Goal: Task Accomplishment & Management: Contribute content

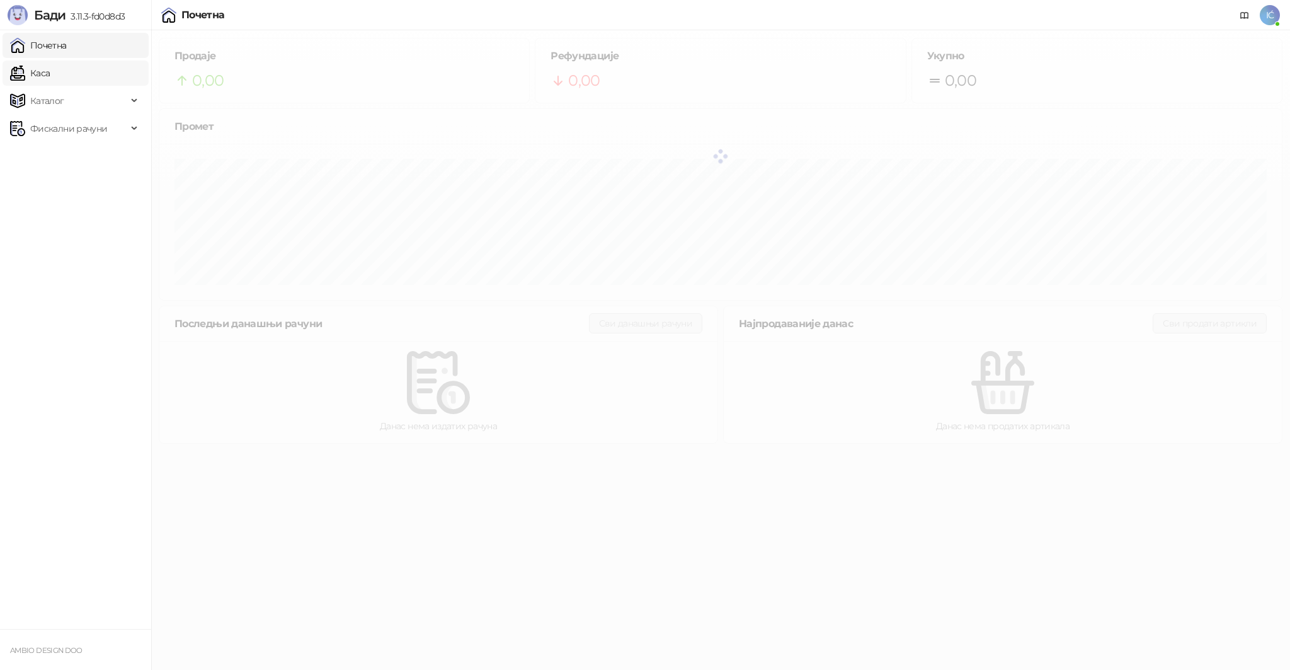
click at [15, 79] on link "Каса" at bounding box center [30, 72] width 40 height 25
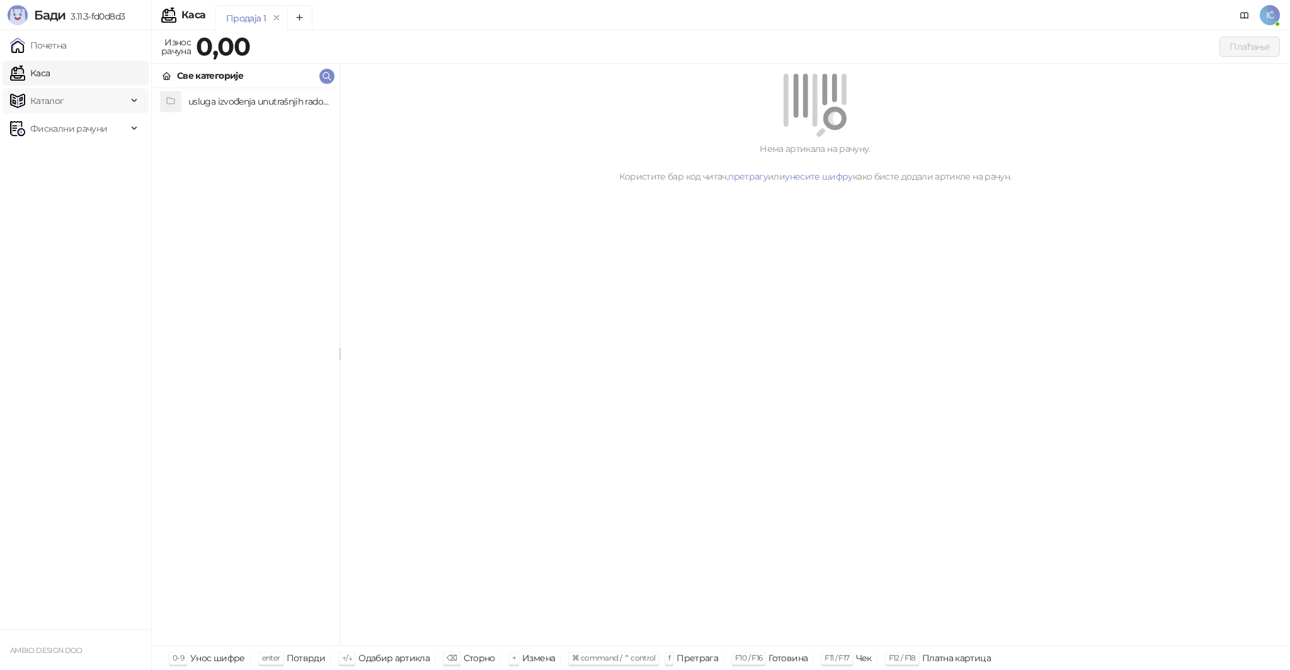
click at [38, 93] on span "Каталог" at bounding box center [47, 100] width 34 height 25
click at [45, 97] on span "Каталог" at bounding box center [47, 100] width 34 height 25
click at [66, 132] on span "Фискални рачуни" at bounding box center [68, 128] width 77 height 25
click at [65, 99] on span "Каталог" at bounding box center [68, 100] width 117 height 25
click at [47, 76] on link "Каса" at bounding box center [30, 72] width 40 height 25
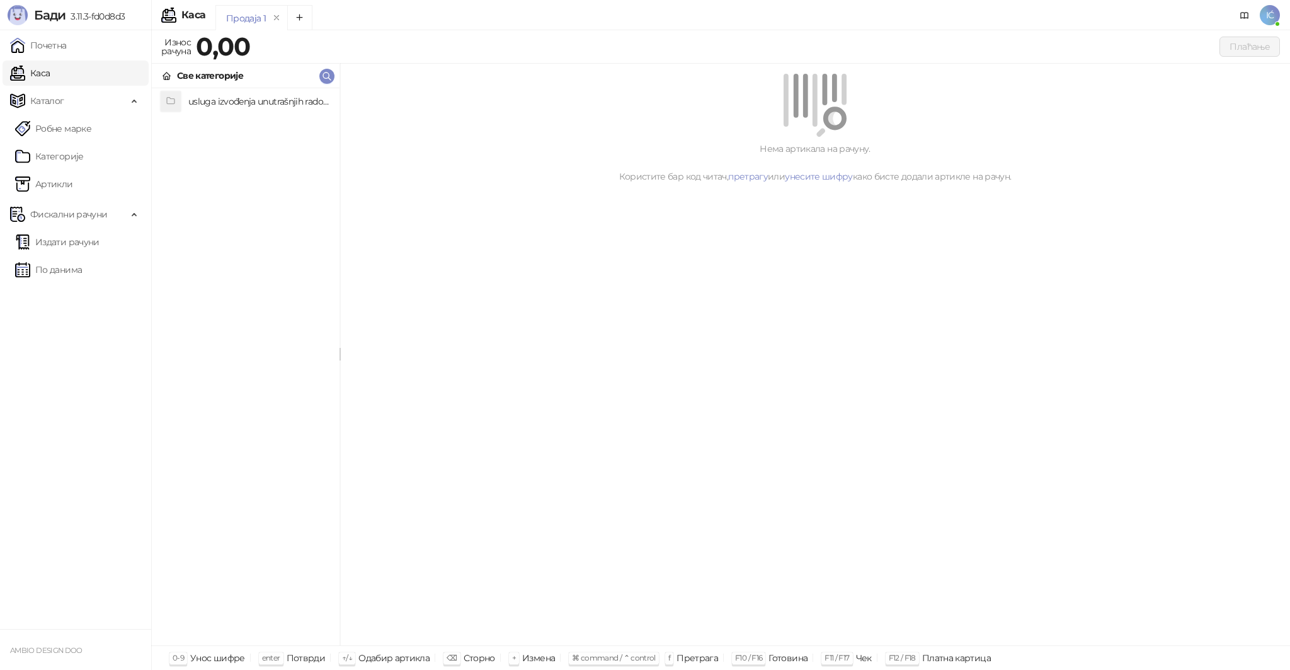
click at [47, 76] on link "Каса" at bounding box center [30, 72] width 40 height 25
click at [236, 43] on strong "0,00" at bounding box center [223, 46] width 54 height 31
click at [312, 54] on div "Плаћање" at bounding box center [768, 47] width 1024 height 20
click at [207, 76] on div "Све категорије" at bounding box center [210, 76] width 66 height 14
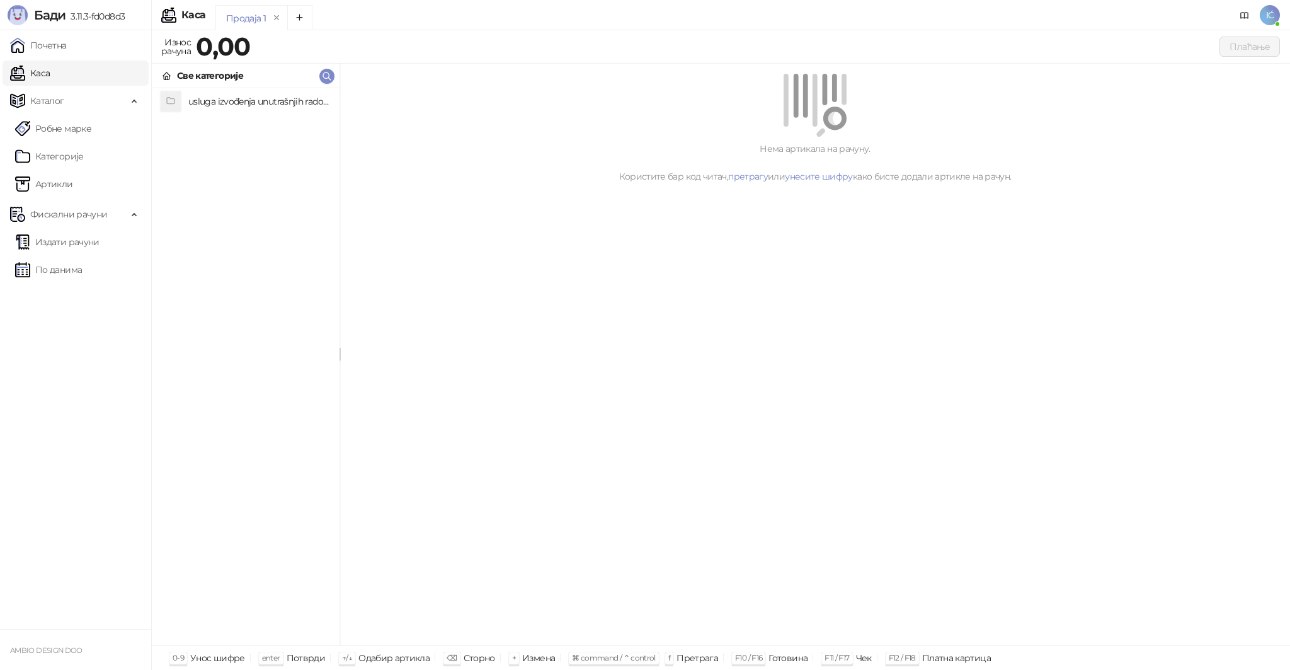
click at [169, 80] on icon at bounding box center [167, 76] width 10 height 10
click at [164, 77] on icon at bounding box center [167, 76] width 10 height 10
click at [275, 67] on div "Све категорије" at bounding box center [246, 76] width 188 height 25
click at [328, 79] on icon "button" at bounding box center [327, 76] width 10 height 10
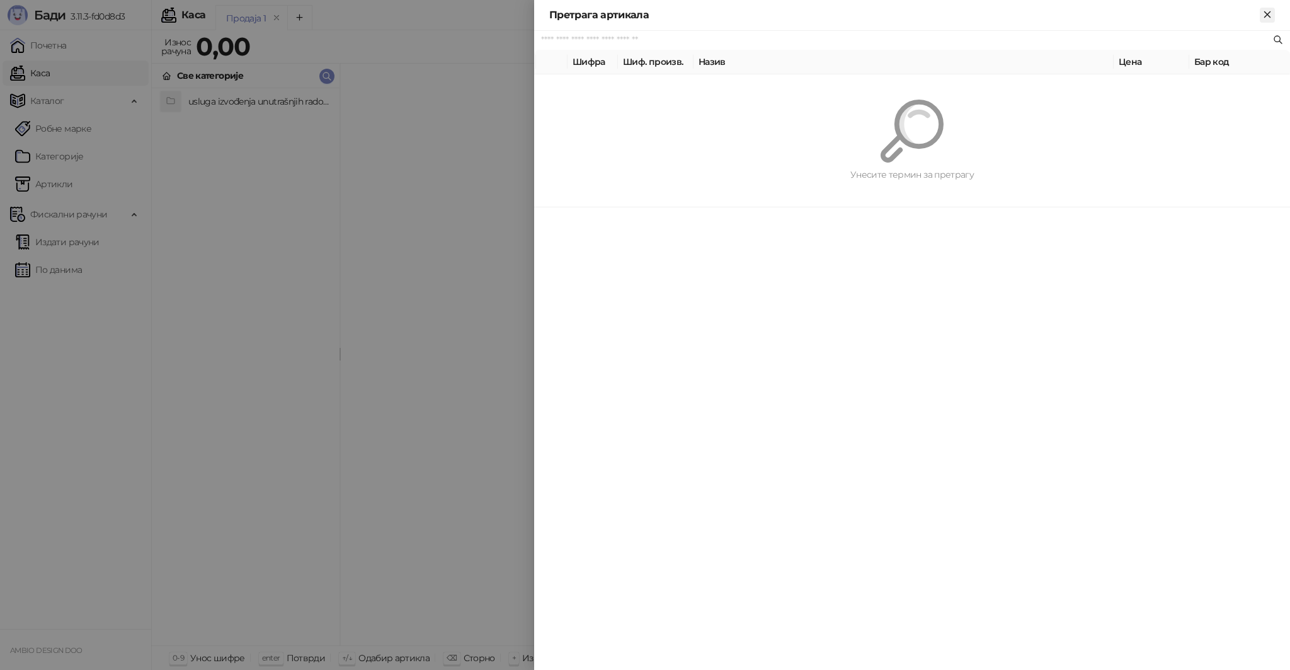
click at [1265, 19] on icon "Close" at bounding box center [1267, 14] width 11 height 11
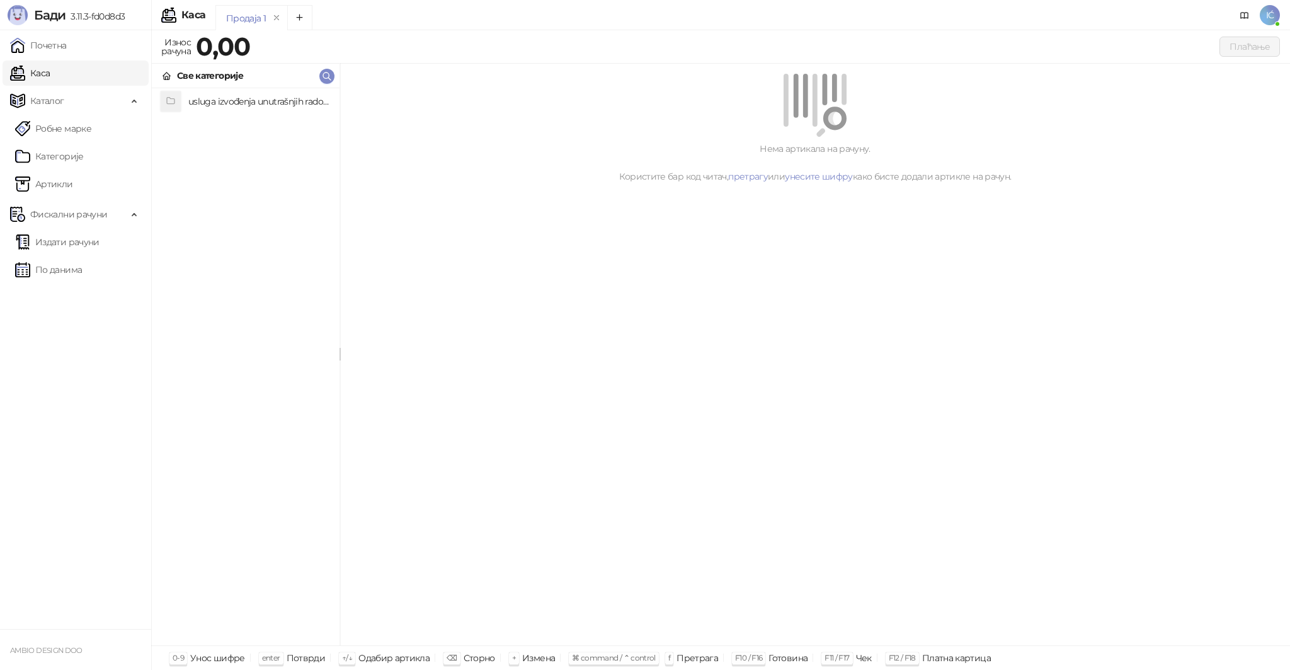
click at [218, 105] on h4 "usluga izvođenja unutrašnjih radova (0)" at bounding box center [258, 101] width 141 height 20
click at [193, 79] on div "usluga izvođenja unutrašnjih radova" at bounding box center [254, 76] width 155 height 14
click at [732, 178] on link "претрагу" at bounding box center [748, 176] width 40 height 11
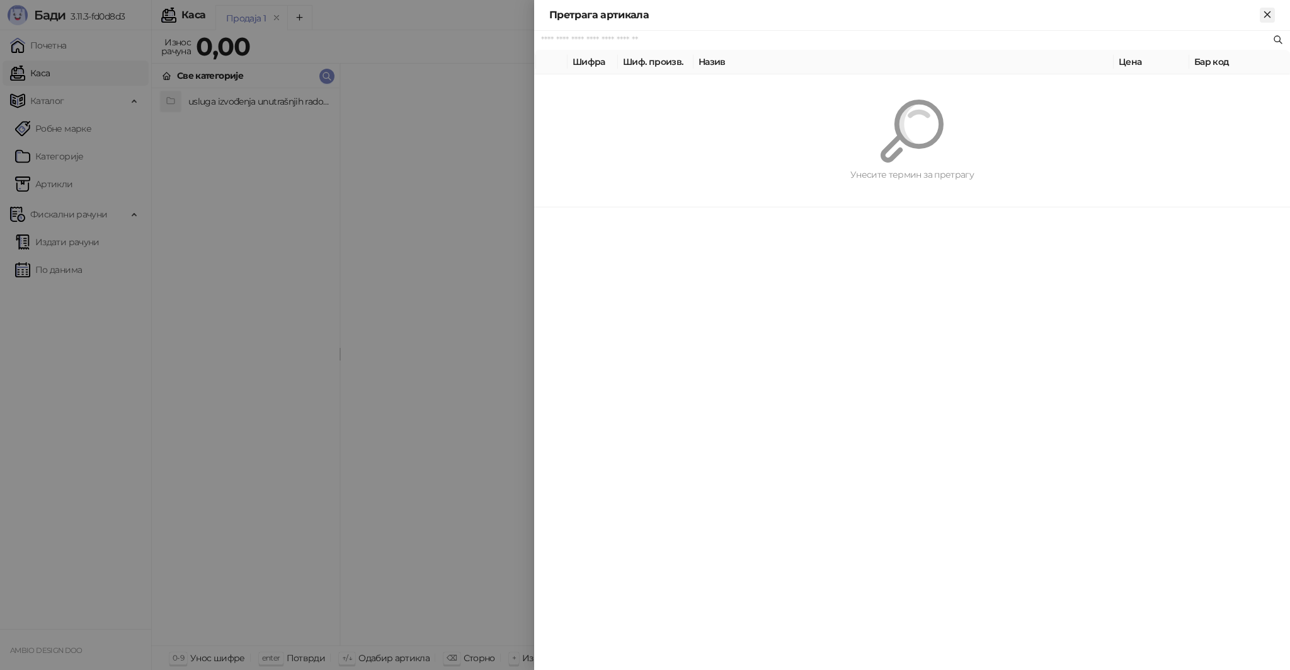
click at [1265, 20] on button "Close" at bounding box center [1267, 15] width 15 height 15
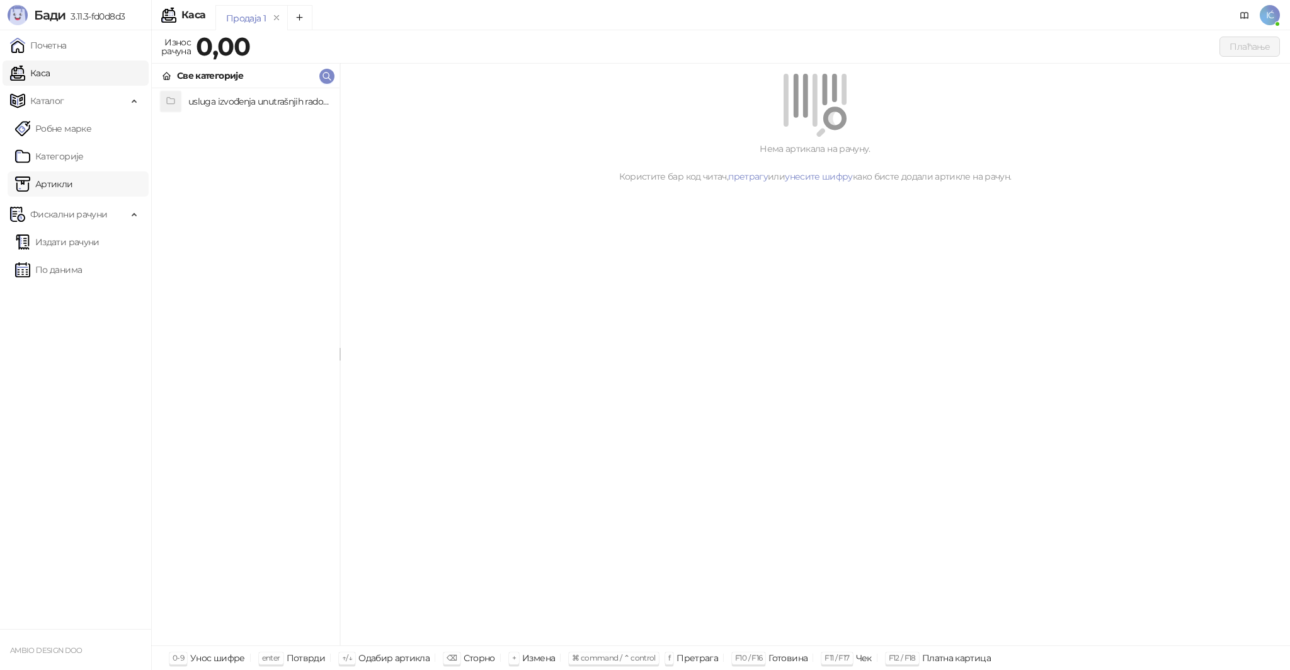
click at [64, 183] on link "Артикли" at bounding box center [44, 183] width 58 height 25
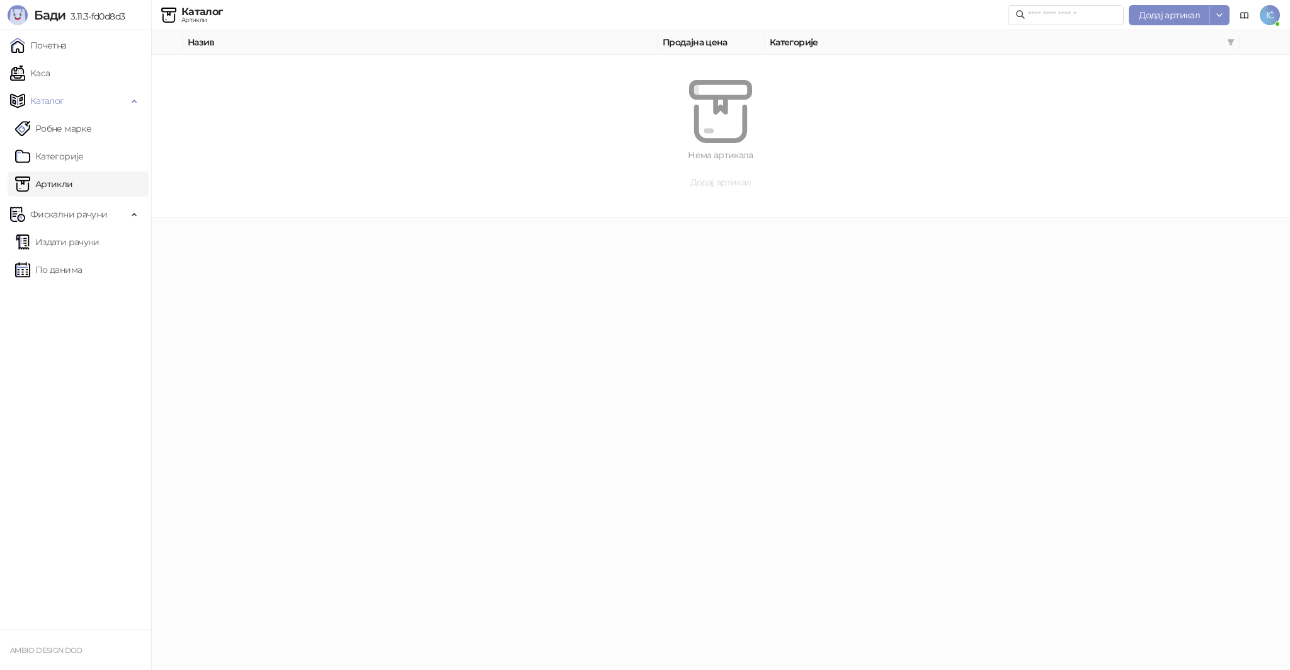
click at [728, 185] on span "Додај артикал" at bounding box center [720, 181] width 61 height 11
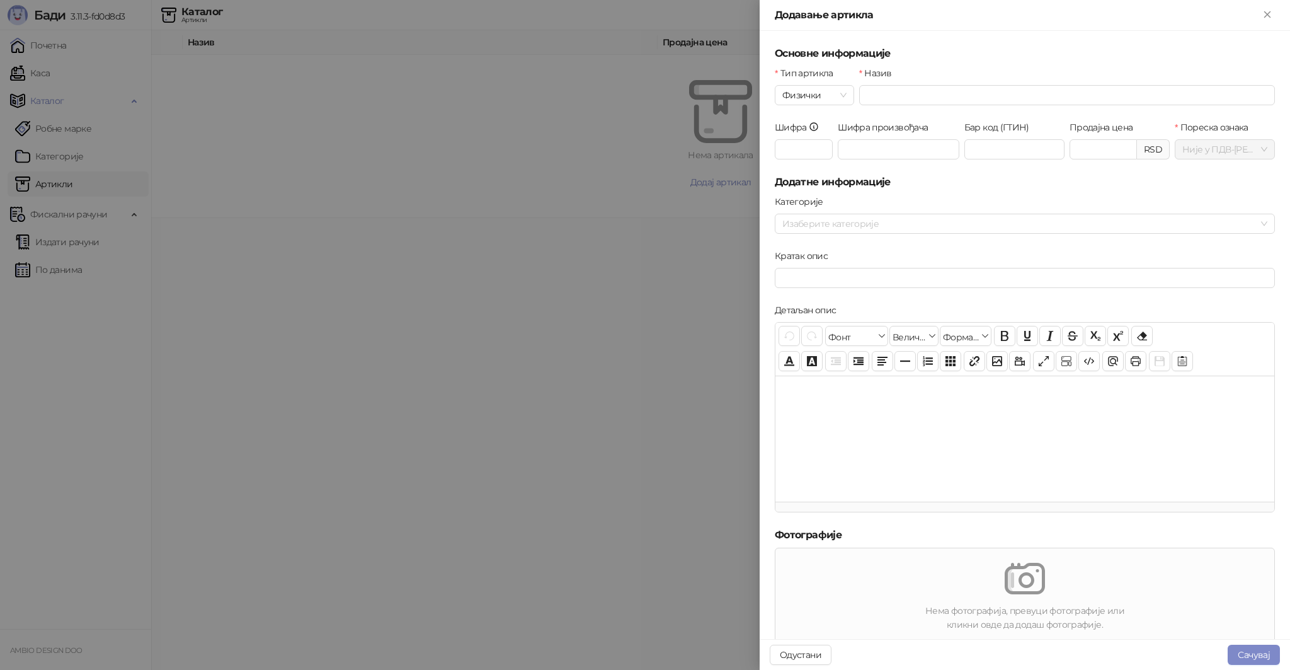
click at [537, 252] on div at bounding box center [645, 335] width 1290 height 670
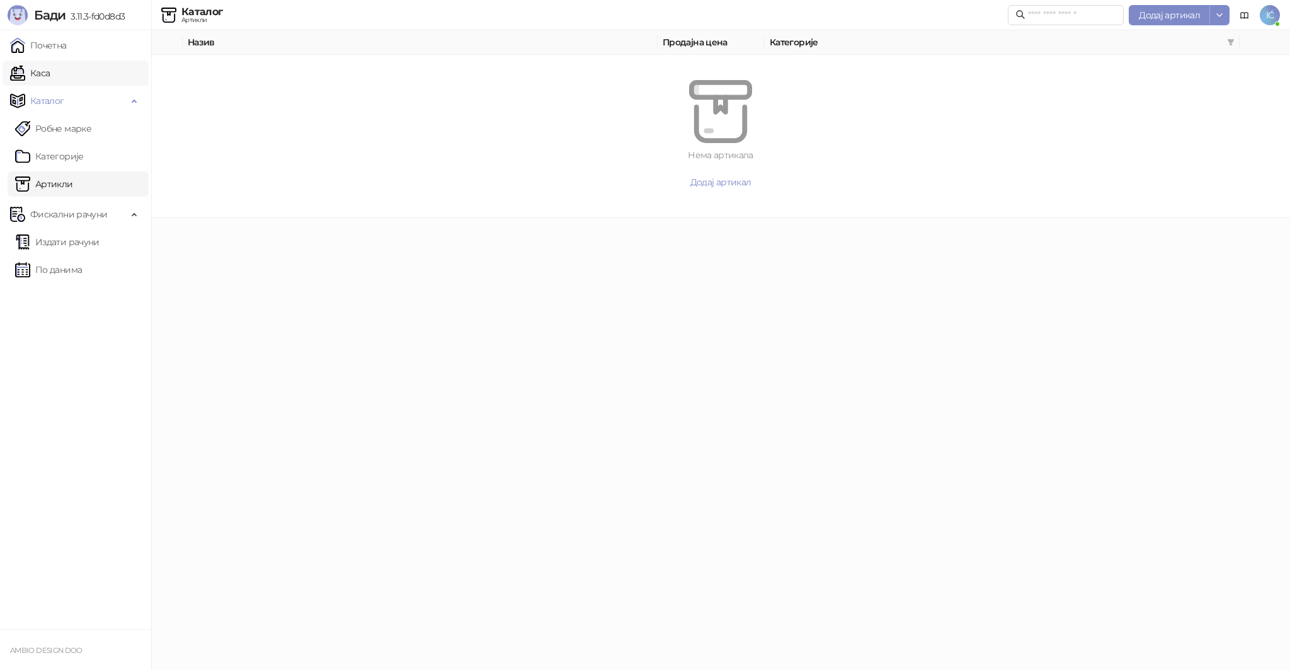
click at [50, 74] on link "Каса" at bounding box center [30, 72] width 40 height 25
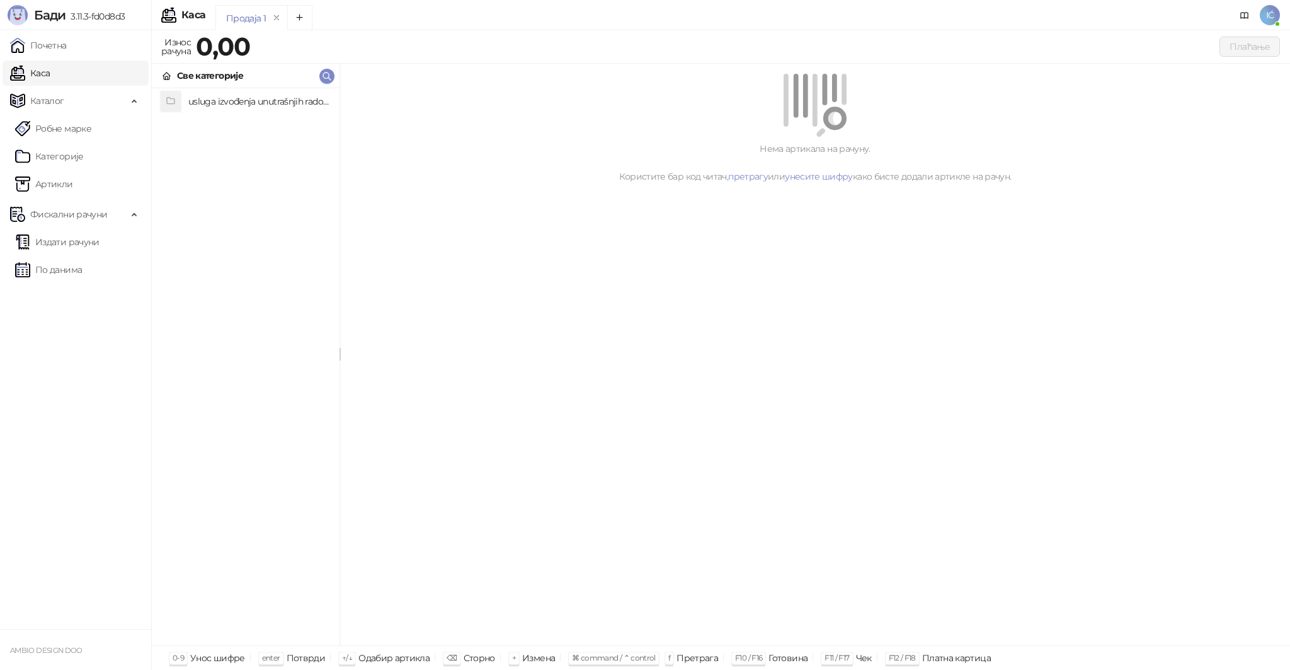
click at [186, 20] on div "Каса" at bounding box center [193, 15] width 24 height 10
click at [251, 19] on div "Продаја 1" at bounding box center [246, 18] width 40 height 14
click at [67, 49] on link "Почетна" at bounding box center [38, 45] width 57 height 25
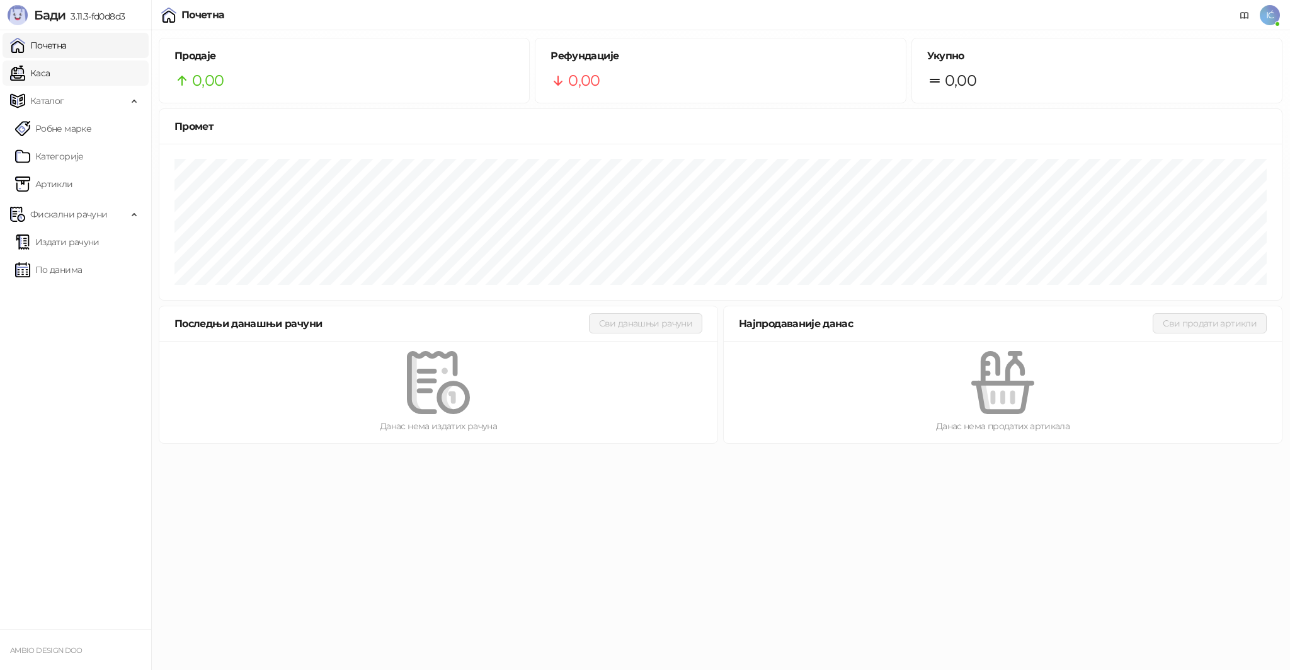
click at [50, 71] on link "Каса" at bounding box center [30, 72] width 40 height 25
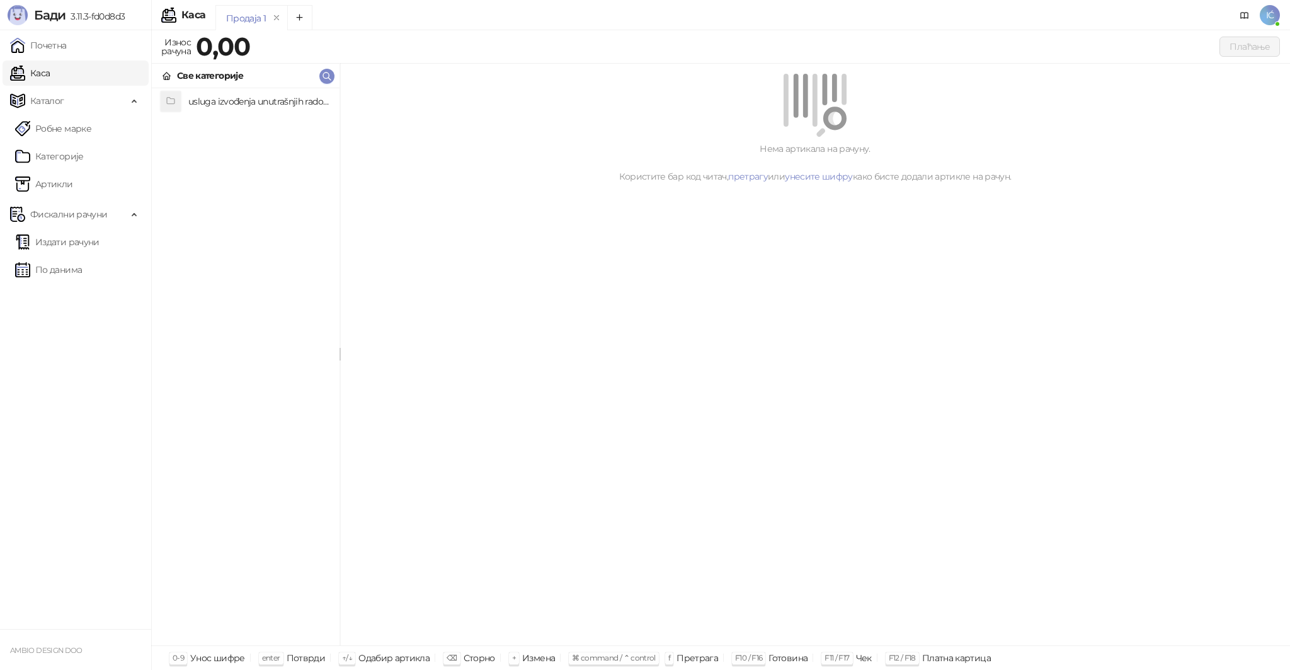
click at [217, 98] on h4 "usluga izvođenja unutrašnjih radova (0)" at bounding box center [258, 101] width 141 height 20
click at [218, 77] on div "usluga izvođenja unutrašnjih radova" at bounding box center [254, 76] width 155 height 14
click at [0, 0] on div "Све категорије" at bounding box center [0, 0] width 0 height 0
drag, startPoint x: 230, startPoint y: 114, endPoint x: 226, endPoint y: 98, distance: 16.4
click at [229, 114] on div "usluga izvođenja unutrašnjih radova (0)" at bounding box center [246, 366] width 188 height 557
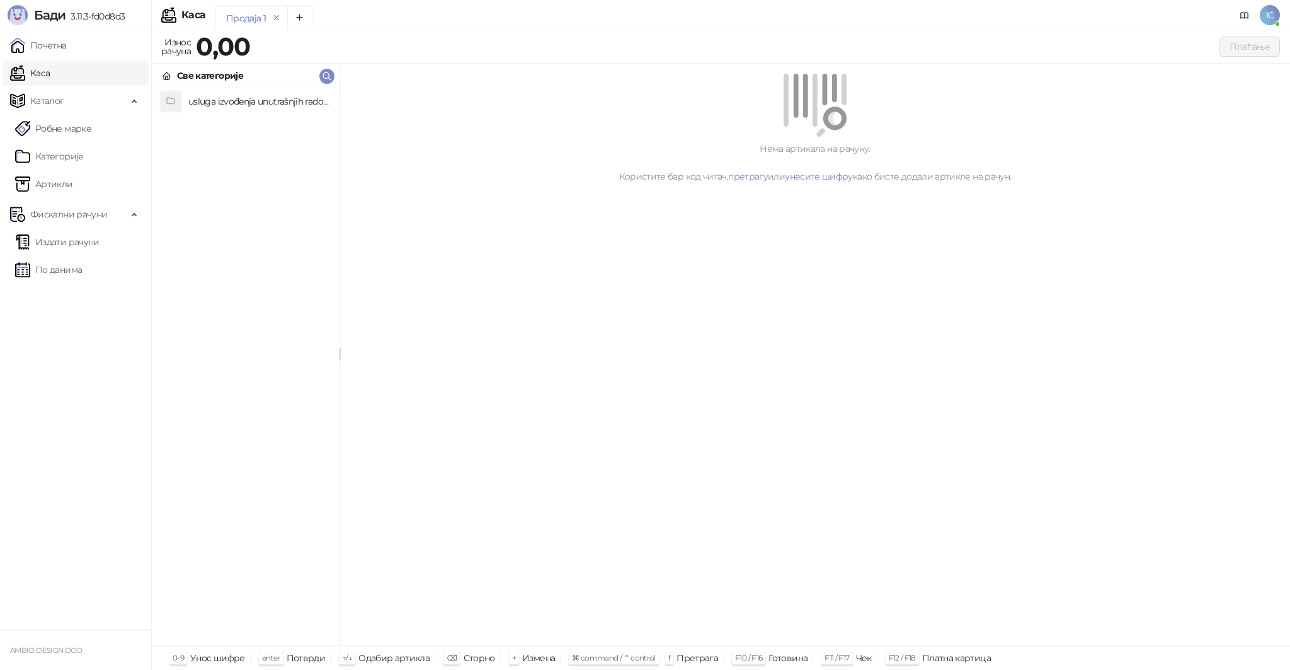
click at [226, 98] on h4 "usluga izvođenja unutrašnjih radova (0)" at bounding box center [258, 101] width 141 height 20
click at [161, 76] on div "usluga izvođenja unutrašnjih radova" at bounding box center [246, 76] width 188 height 25
click at [171, 93] on div "grid" at bounding box center [171, 101] width 20 height 20
click at [231, 118] on img at bounding box center [235, 123] width 40 height 40
click at [214, 69] on div "usluga izvođenja unutrašnjih radova" at bounding box center [254, 76] width 155 height 14
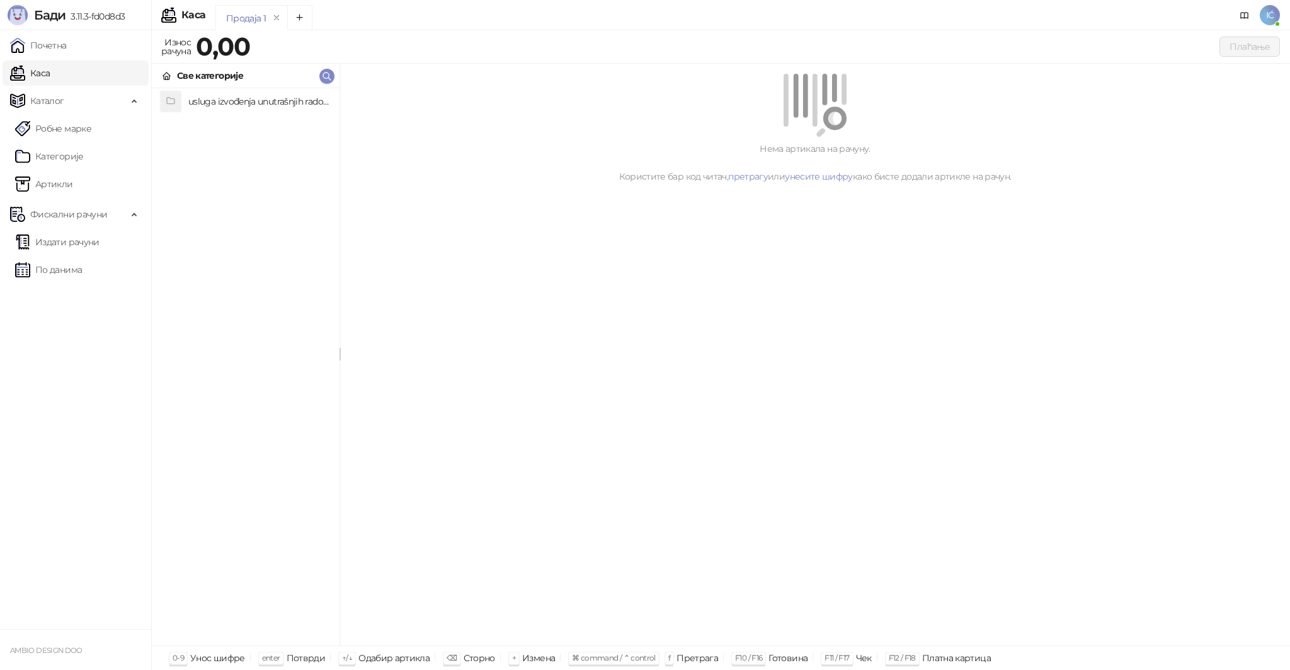
click at [721, 157] on div "Нема артикала на рачуну. Користите бар код читач, претрагу или унесите шифру ка…" at bounding box center [815, 163] width 920 height 42
click at [750, 178] on link "претрагу" at bounding box center [748, 176] width 40 height 11
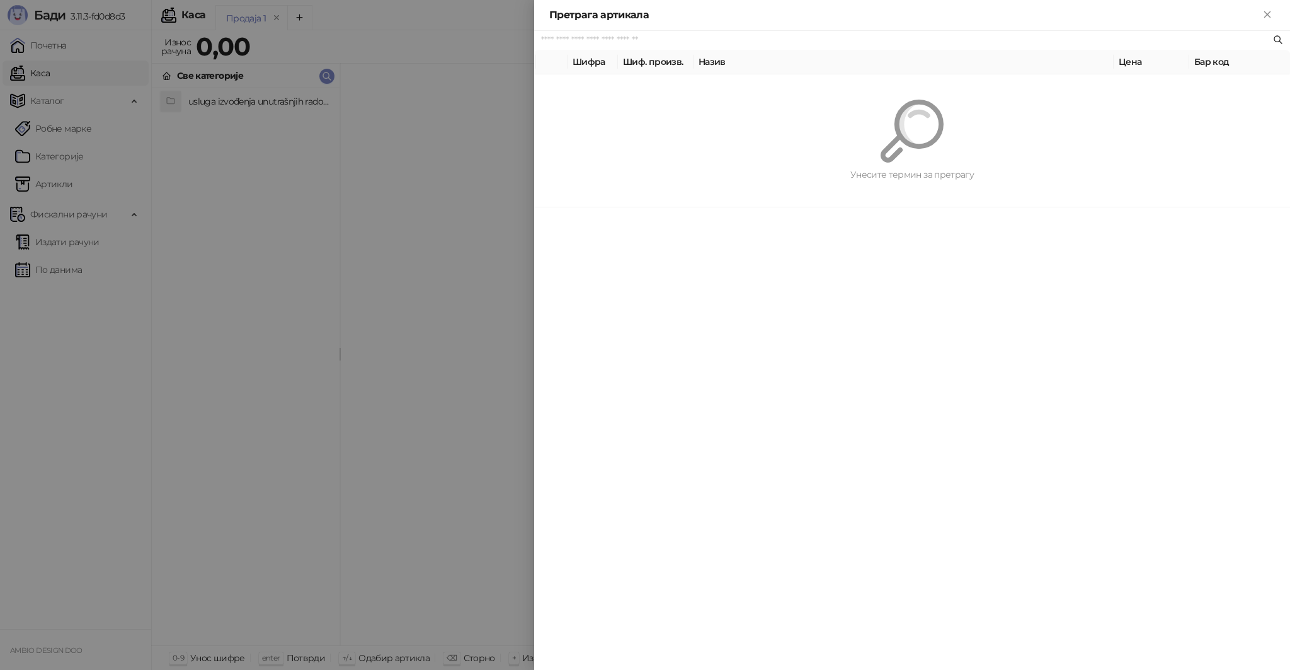
drag, startPoint x: 1282, startPoint y: 40, endPoint x: 886, endPoint y: 31, distance: 396.3
click at [1273, 40] on icon at bounding box center [1278, 40] width 10 height 10
drag, startPoint x: 561, startPoint y: 77, endPoint x: 680, endPoint y: 69, distance: 118.7
click at [568, 76] on div "Унесите термин за претрагу" at bounding box center [912, 140] width 756 height 132
drag, startPoint x: 681, startPoint y: 69, endPoint x: 867, endPoint y: 82, distance: 186.2
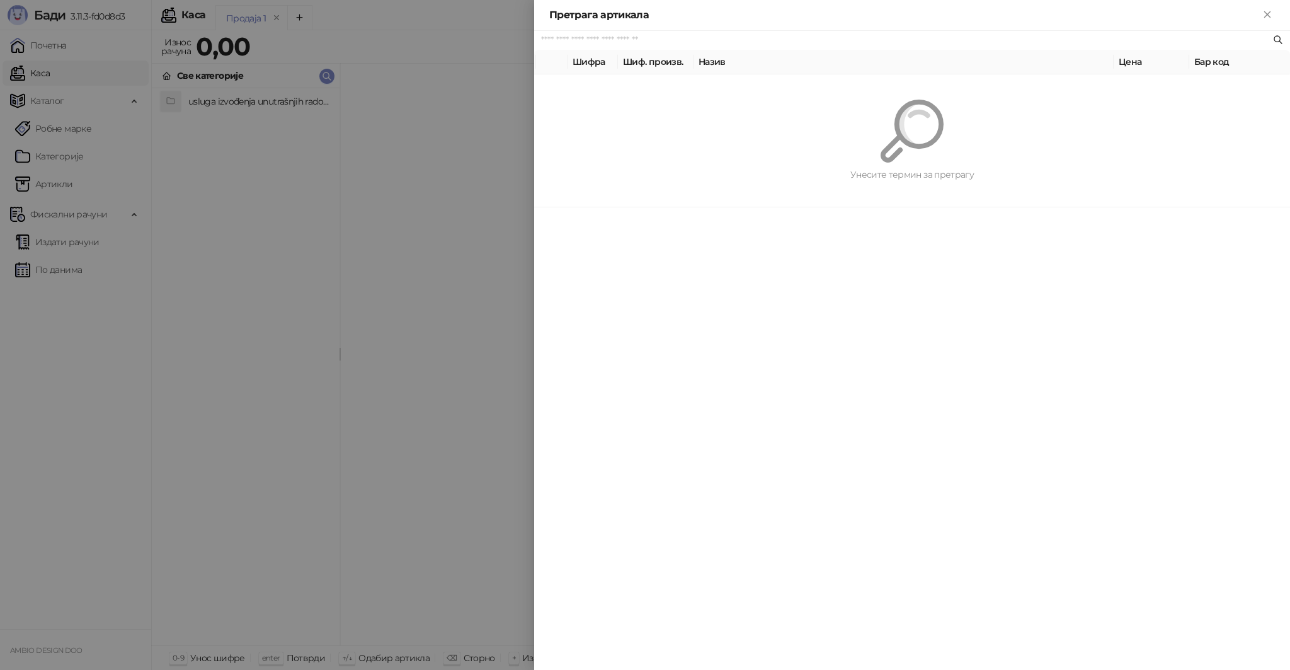
click at [681, 69] on th "Шиф. произв." at bounding box center [656, 62] width 76 height 25
click at [1260, 14] on button "Close" at bounding box center [1267, 15] width 15 height 15
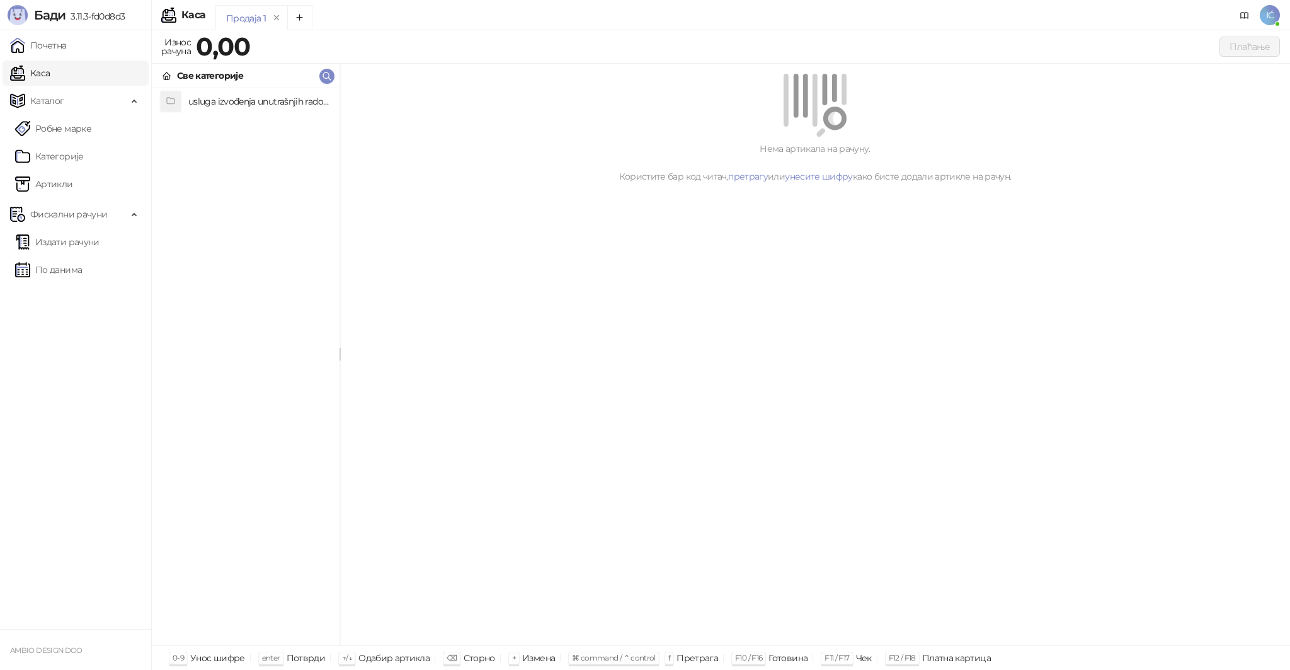
click at [176, 18] on div "Каса" at bounding box center [183, 15] width 44 height 15
click at [73, 178] on link "Артикли" at bounding box center [44, 183] width 58 height 25
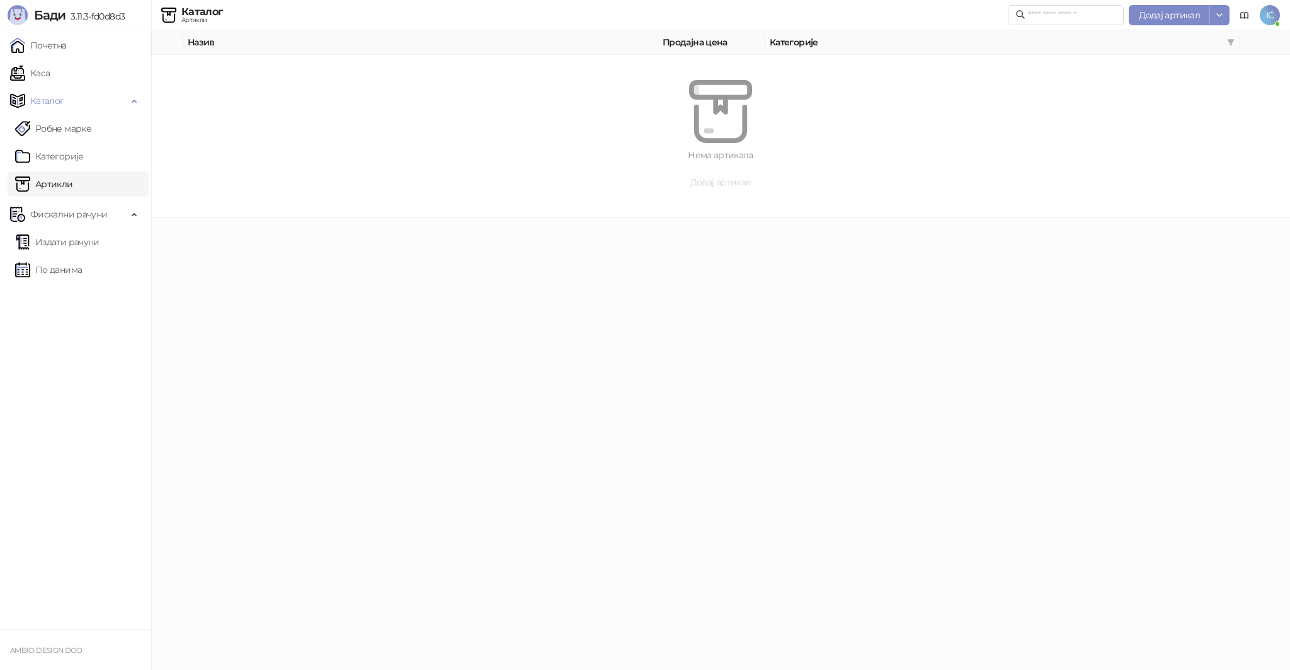
click at [716, 180] on span "Додај артикал" at bounding box center [720, 181] width 61 height 11
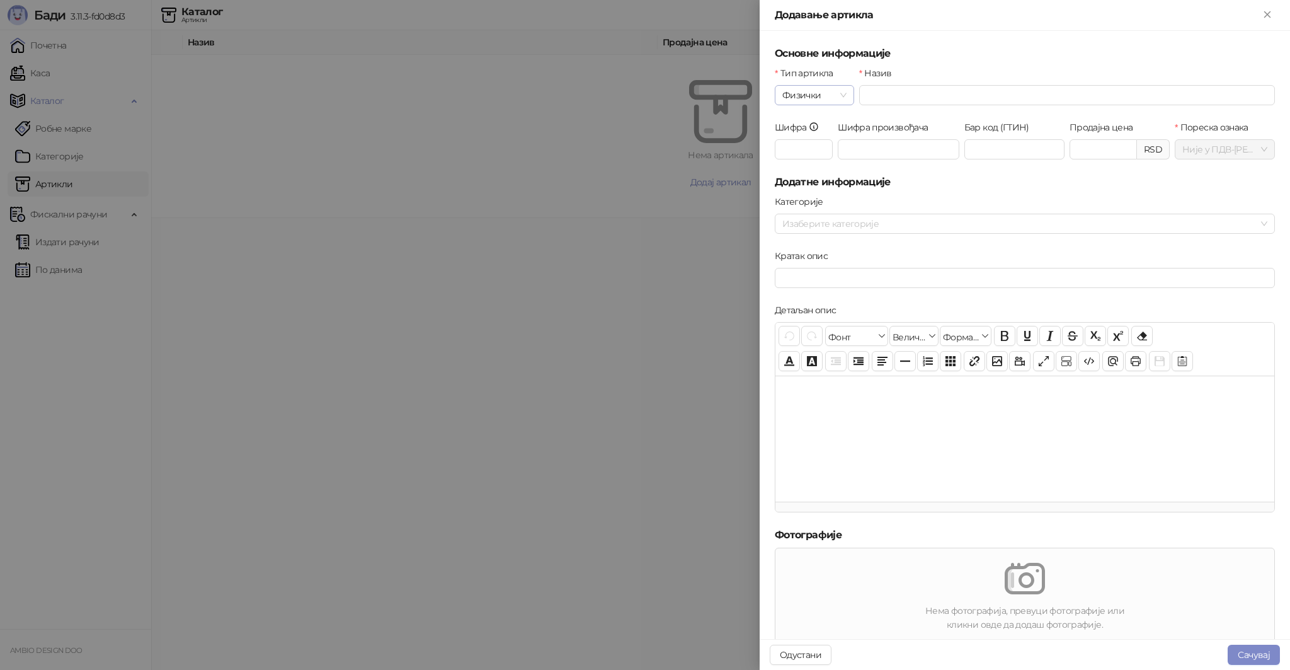
click at [848, 94] on div "Физички" at bounding box center [814, 95] width 79 height 20
drag, startPoint x: 830, startPoint y: 154, endPoint x: 844, endPoint y: 142, distance: 18.3
click at [830, 154] on div "Услуга" at bounding box center [813, 161] width 57 height 14
click at [888, 98] on input "Назив" at bounding box center [1067, 95] width 416 height 20
click button "submit" at bounding box center [0, 0] width 0 height 0
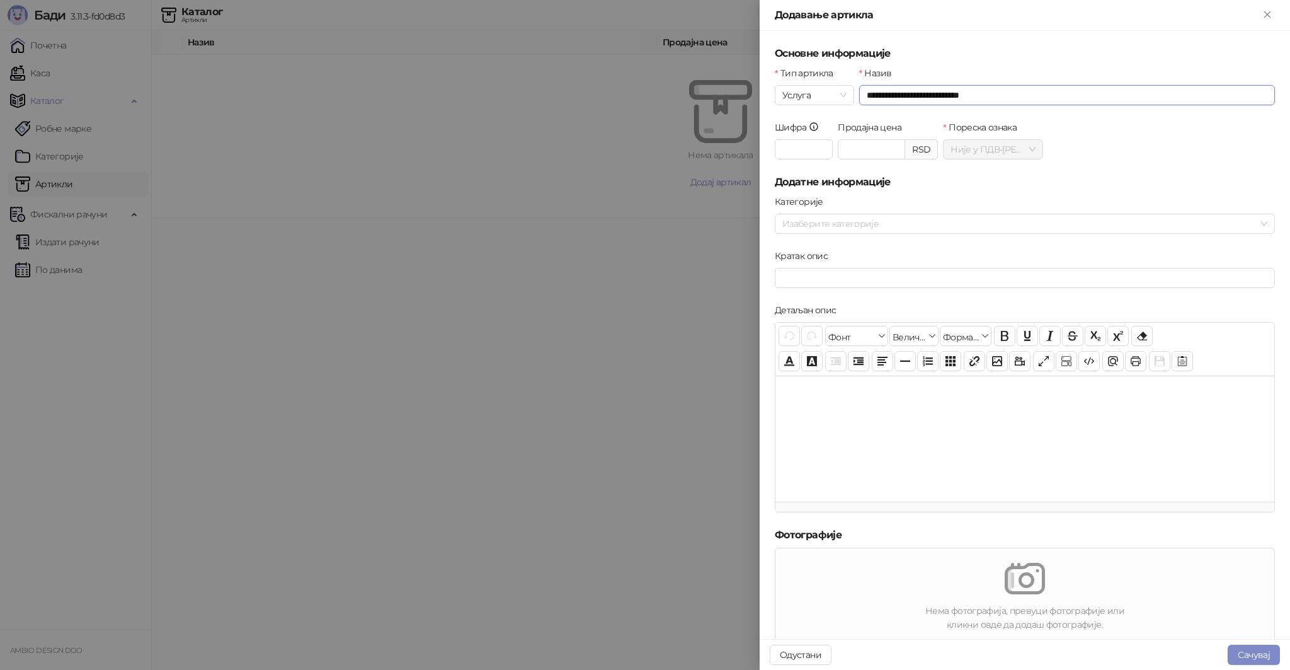
type input "**********"
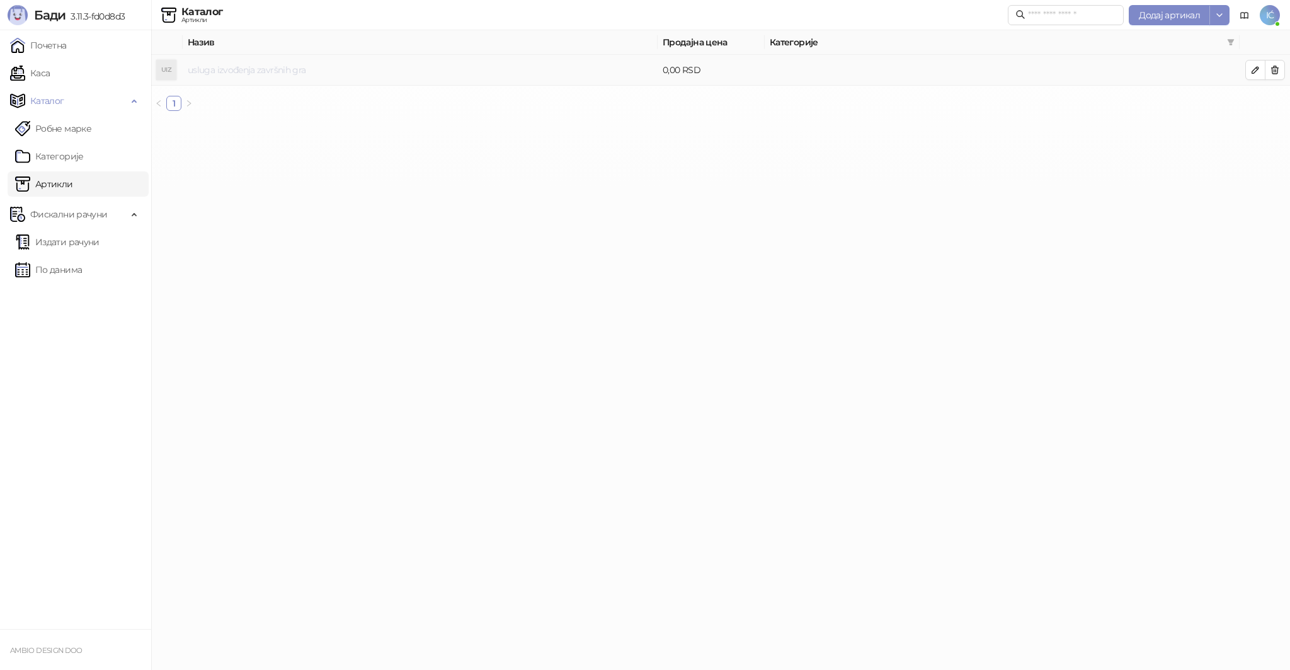
click at [271, 71] on link "usluga izvođenja završnih gra" at bounding box center [247, 69] width 118 height 11
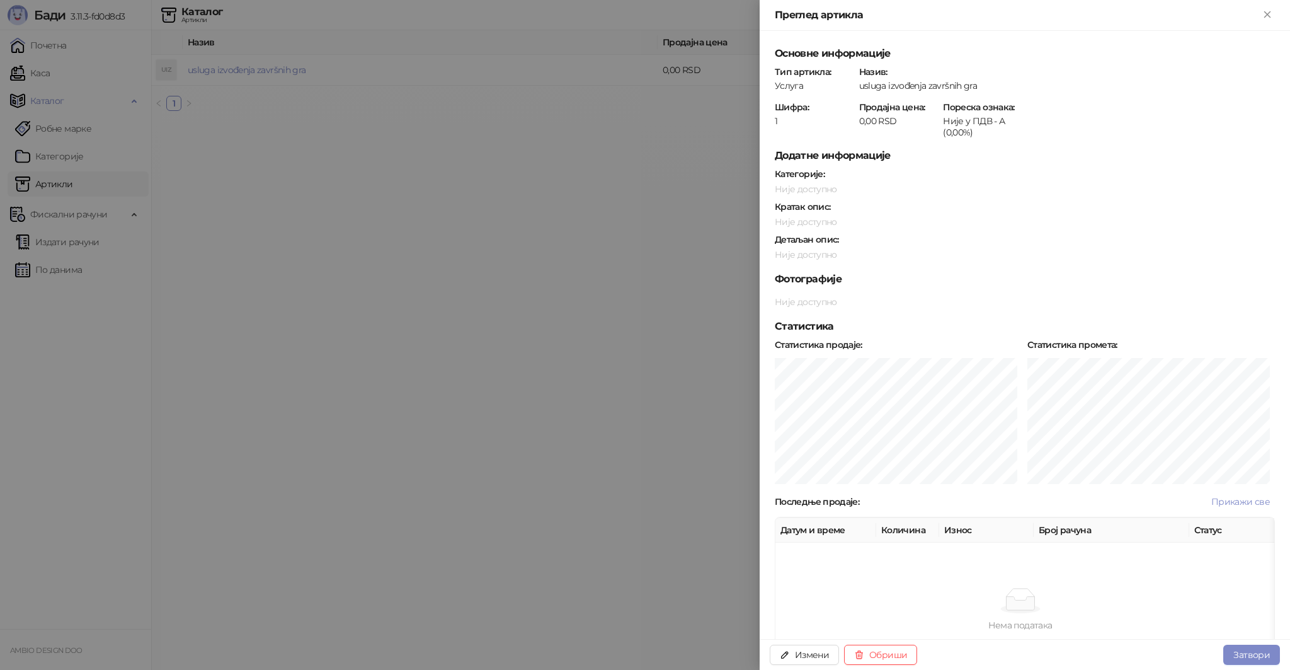
click at [993, 82] on div "usluga izvođenja završnih gra" at bounding box center [1067, 85] width 418 height 11
click at [981, 80] on div "usluga izvođenja završnih gra" at bounding box center [1067, 85] width 418 height 11
click at [978, 82] on div "usluga izvođenja završnih gra" at bounding box center [1067, 85] width 418 height 11
click at [962, 84] on div "usluga izvođenja završnih gra" at bounding box center [1067, 85] width 418 height 11
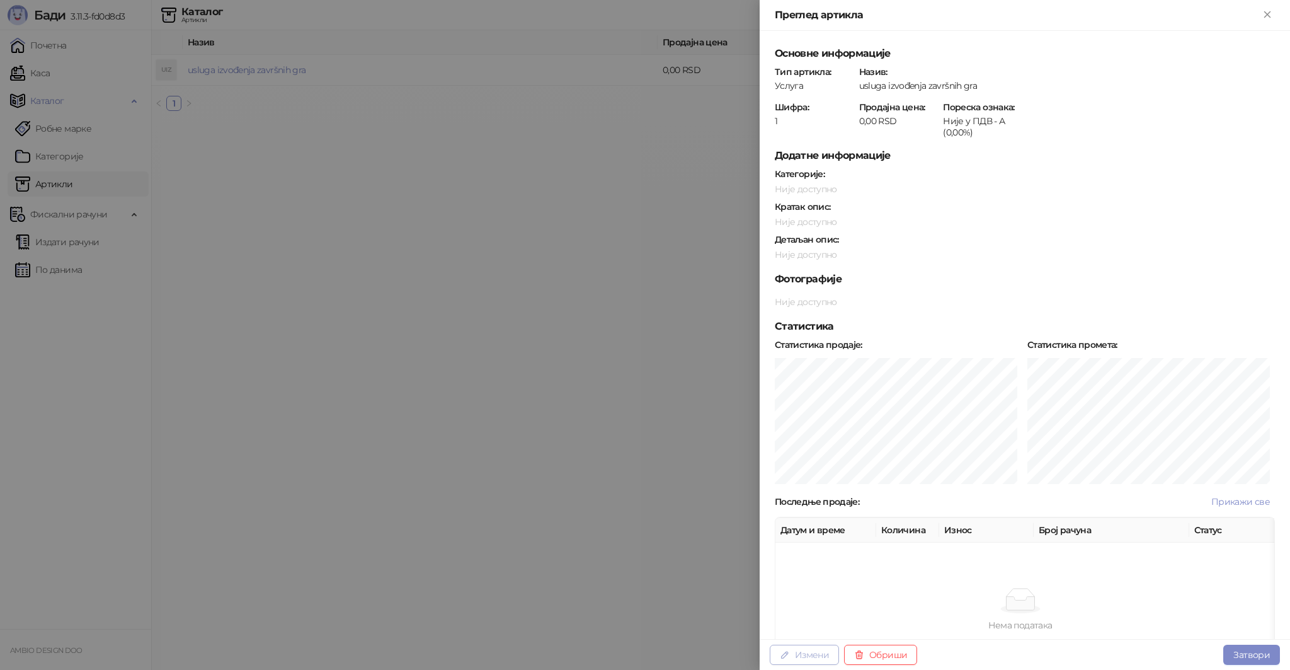
click at [813, 654] on button "Измени" at bounding box center [804, 654] width 69 height 20
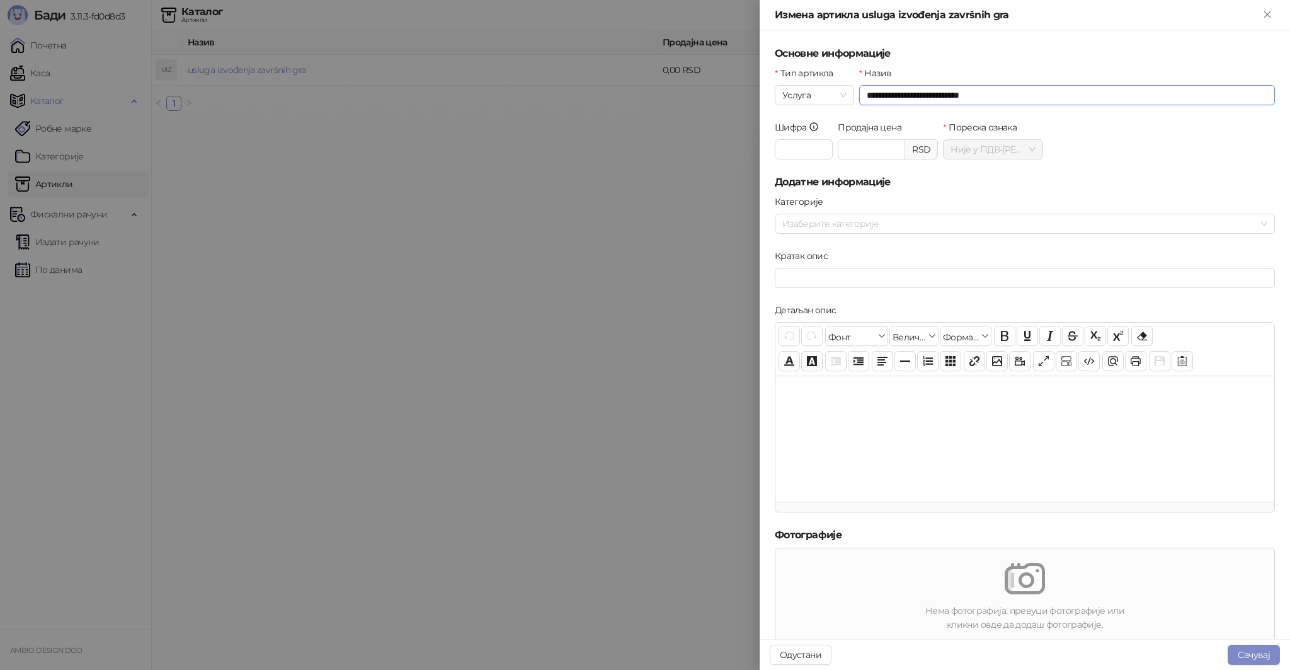
click at [1010, 90] on input "**********" at bounding box center [1067, 95] width 416 height 20
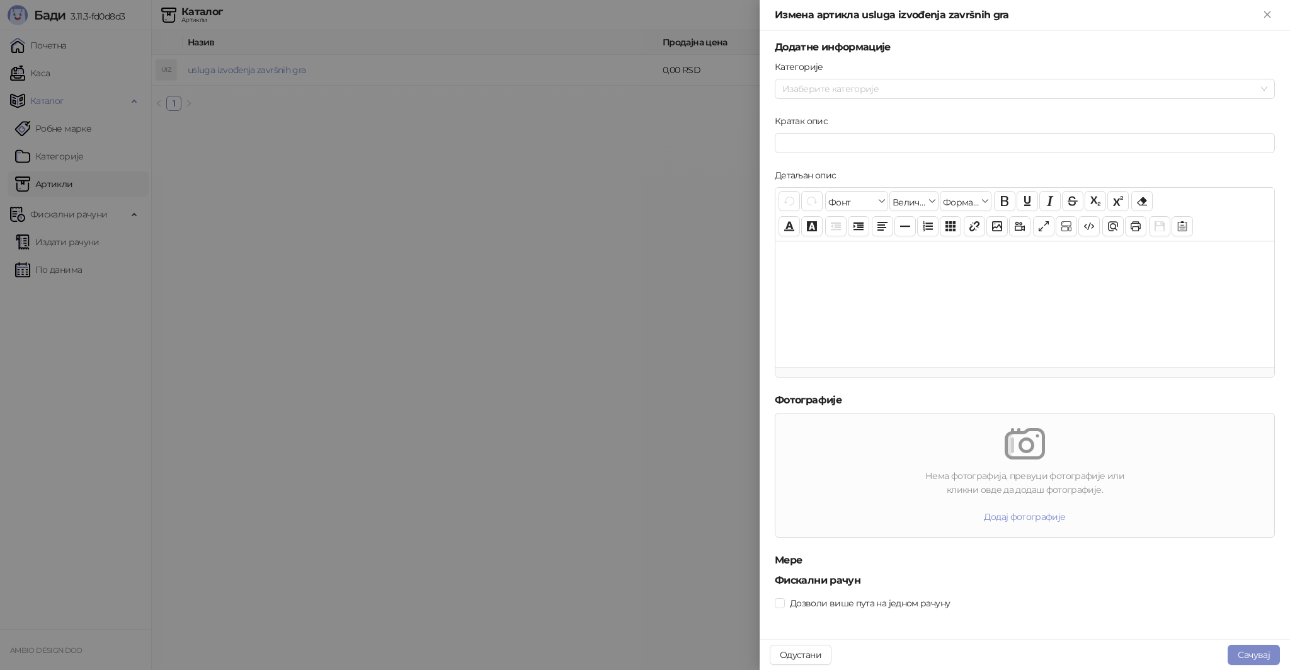
scroll to position [139, 0]
type input "**********"
click at [1253, 654] on button "Сачувај" at bounding box center [1254, 654] width 52 height 20
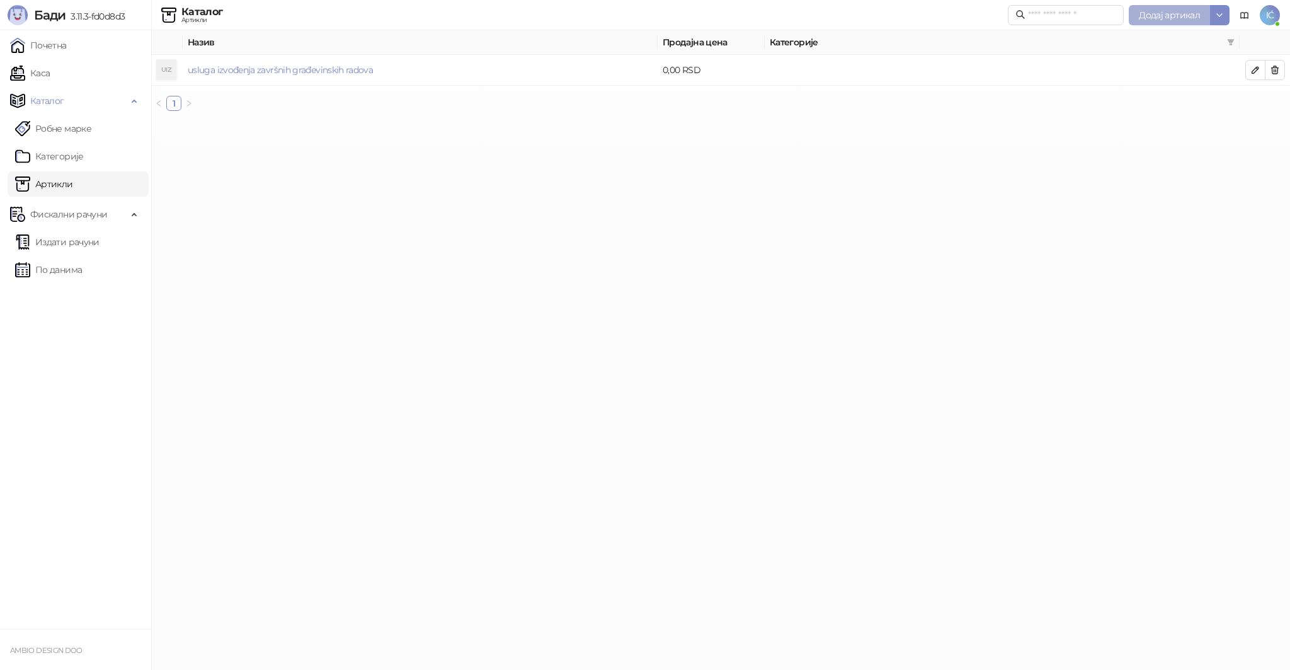
click at [1161, 13] on span "Додај артикал" at bounding box center [1169, 14] width 61 height 11
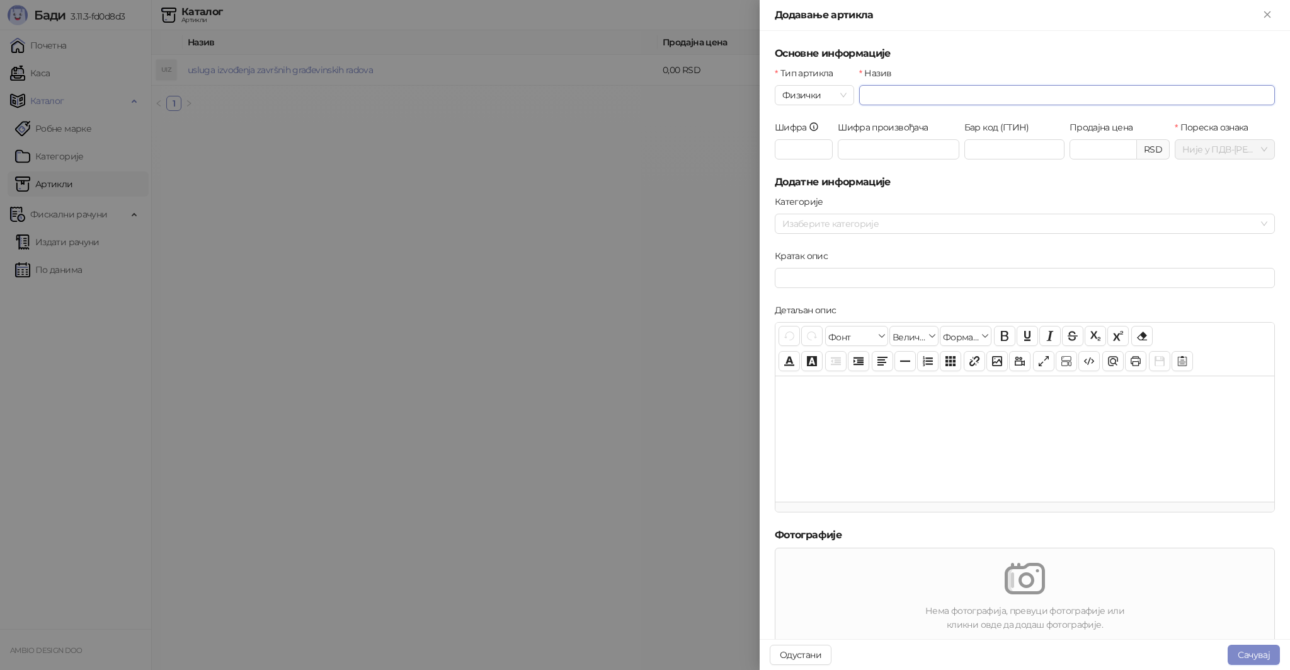
click at [925, 96] on input "Назив" at bounding box center [1067, 95] width 416 height 20
click at [794, 101] on span "Физички" at bounding box center [814, 95] width 64 height 19
click at [811, 156] on div "Услуга" at bounding box center [813, 161] width 57 height 14
click at [873, 102] on input "Назив" at bounding box center [1067, 95] width 416 height 20
type input "**********"
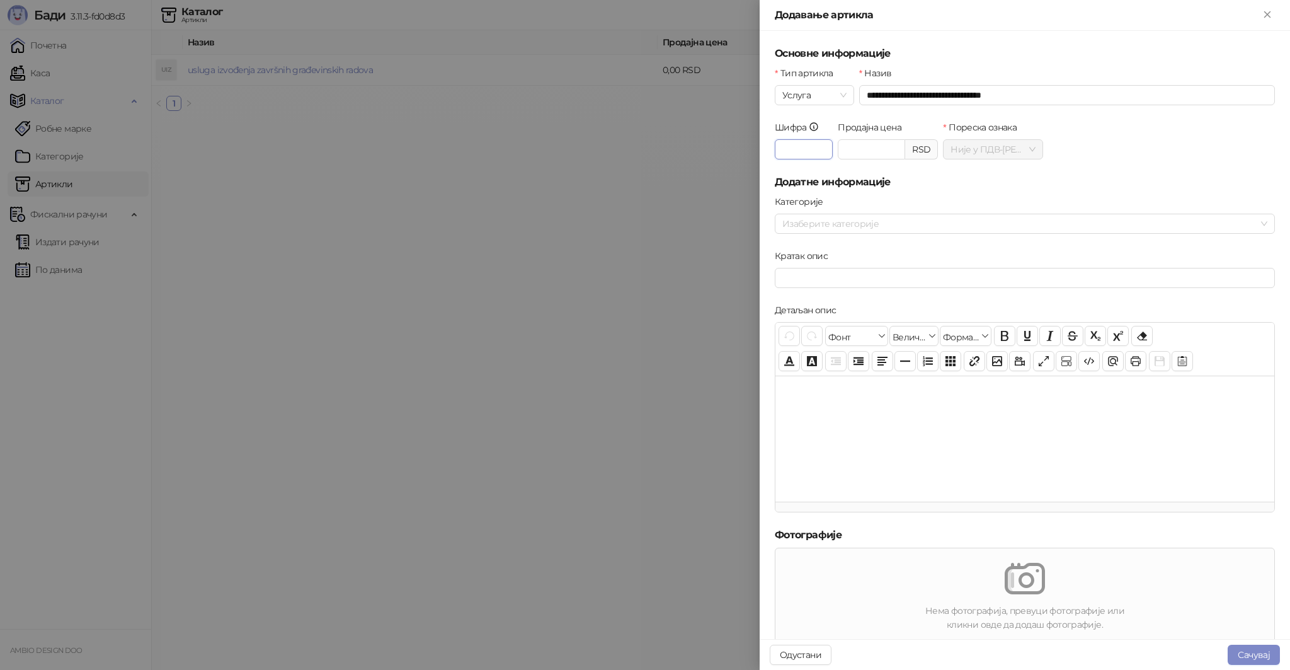
click at [806, 151] on input "Шифра" at bounding box center [804, 149] width 58 height 20
type input "*"
click at [1257, 648] on button "Сачувај" at bounding box center [1254, 654] width 52 height 20
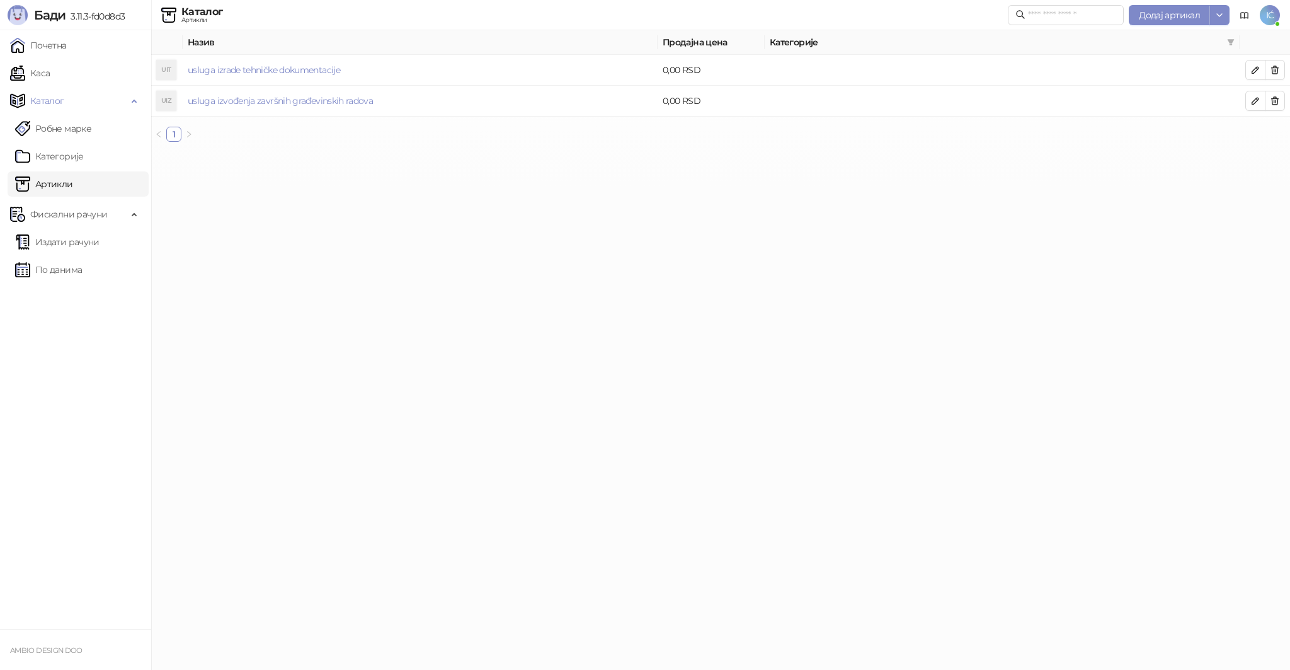
click at [290, 152] on html "[PERSON_NAME] 3.11.3-fd0d8d3 Почетна Каса Каталог Робне марке Категорије Артикл…" at bounding box center [645, 76] width 1290 height 152
